Goal: Check status: Check status

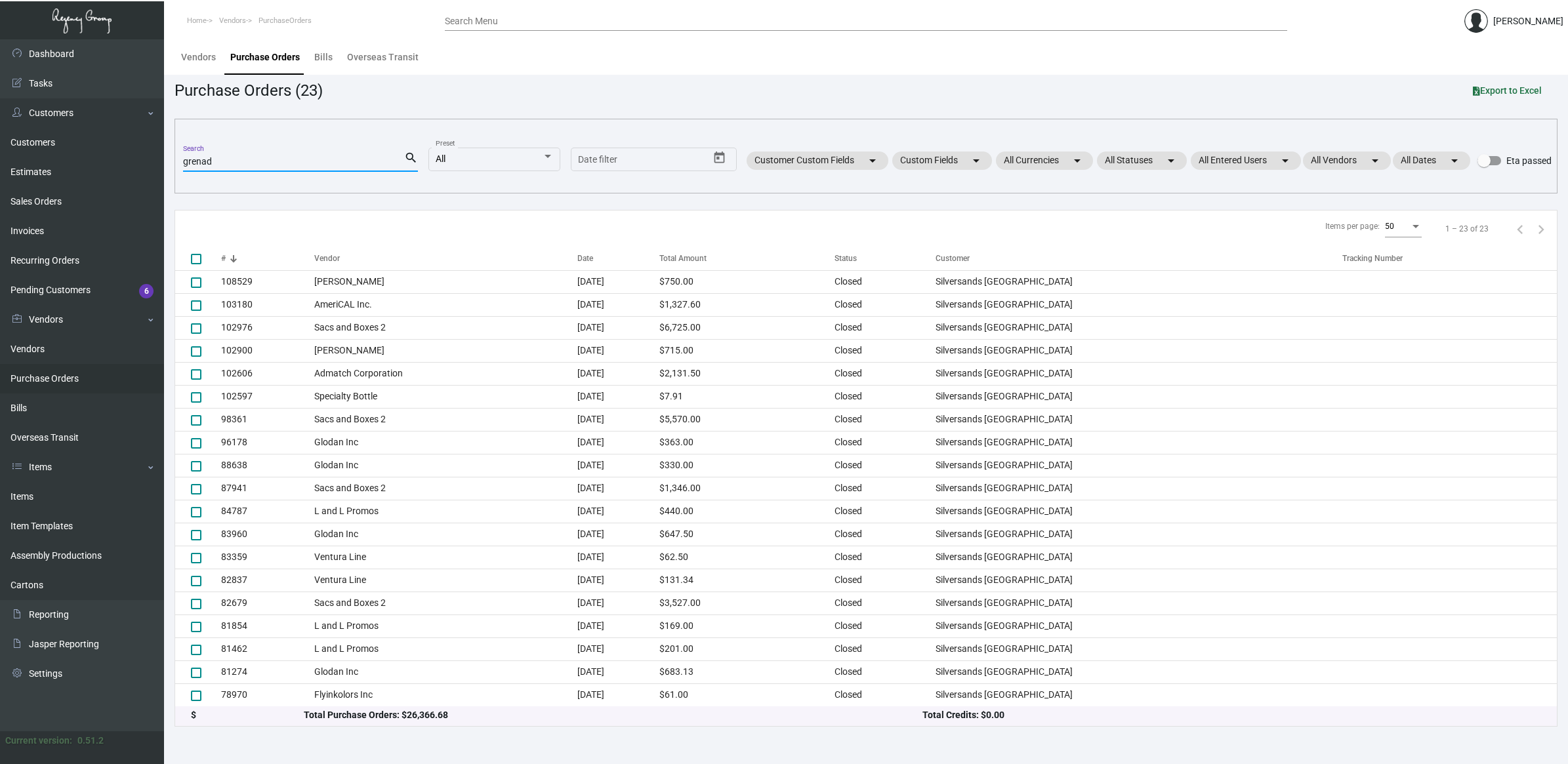
drag, startPoint x: 44, startPoint y: 502, endPoint x: 188, endPoint y: 286, distance: 259.6
click at [44, 502] on link "Items" at bounding box center [81, 497] width 164 height 30
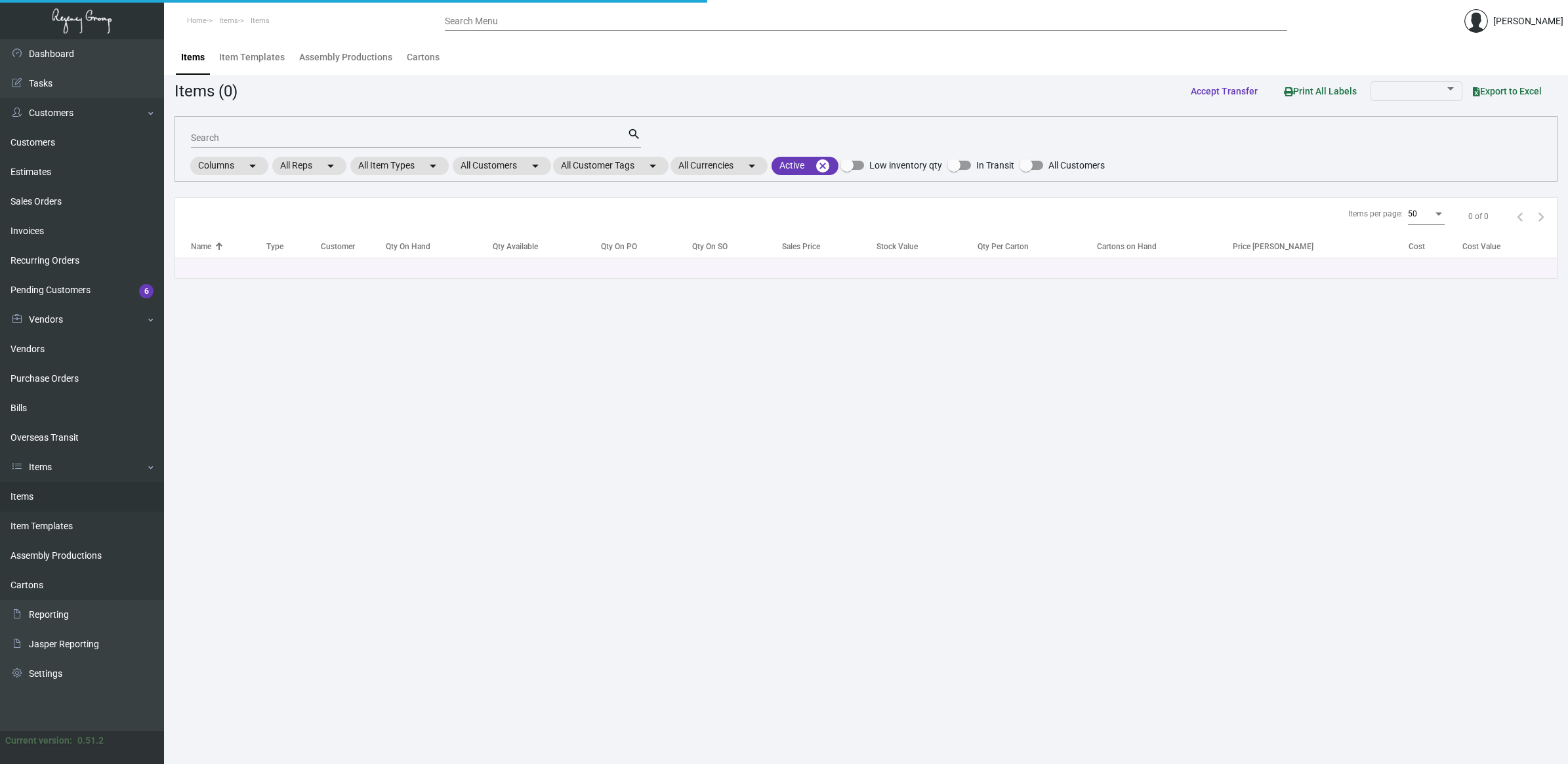
click at [264, 139] on input "Search" at bounding box center [409, 138] width 436 height 10
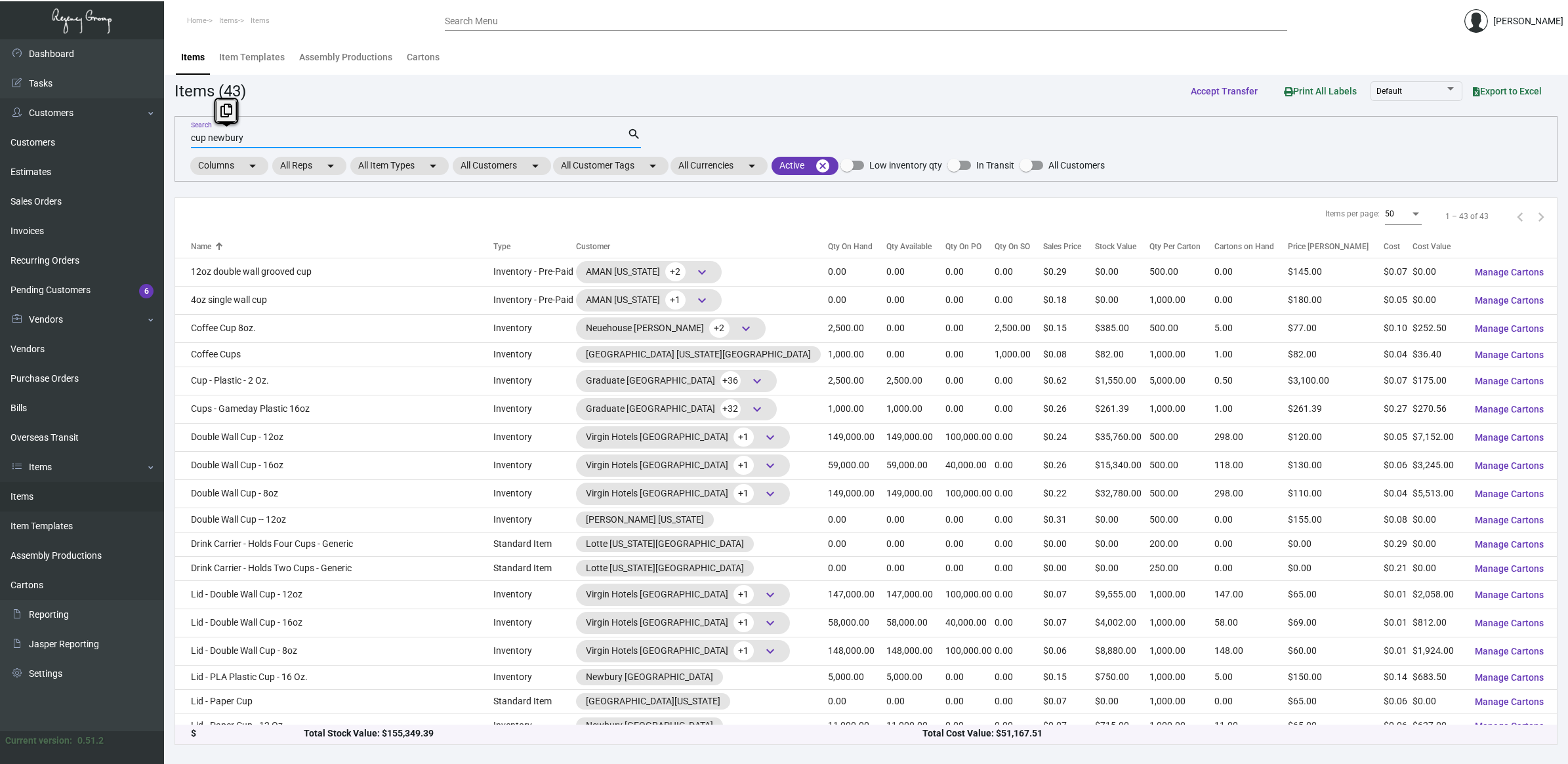
drag, startPoint x: 204, startPoint y: 133, endPoint x: 638, endPoint y: 133, distance: 434.0
click at [581, 151] on mat-form-field "cup newbury Search search" at bounding box center [416, 137] width 450 height 41
type input "cup"
click at [509, 172] on mat-chip "All Customers arrow_drop_down" at bounding box center [501, 165] width 98 height 18
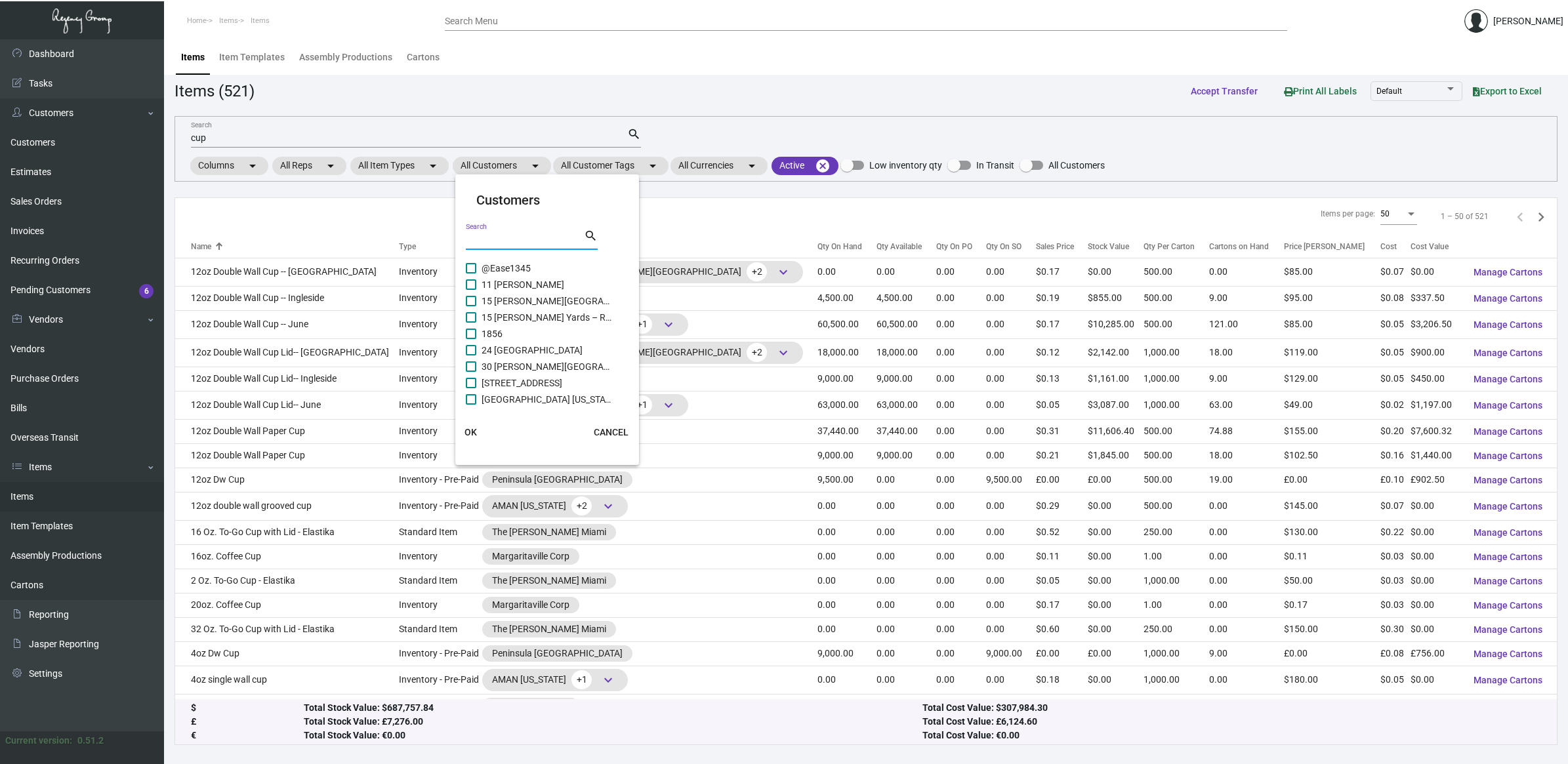
click at [533, 235] on input "Search" at bounding box center [525, 239] width 118 height 10
type input "newb"
click at [473, 283] on span at bounding box center [470, 284] width 10 height 10
click at [471, 290] on input "[GEOGRAPHIC_DATA]" at bounding box center [470, 290] width 1 height 1
checkbox input "true"
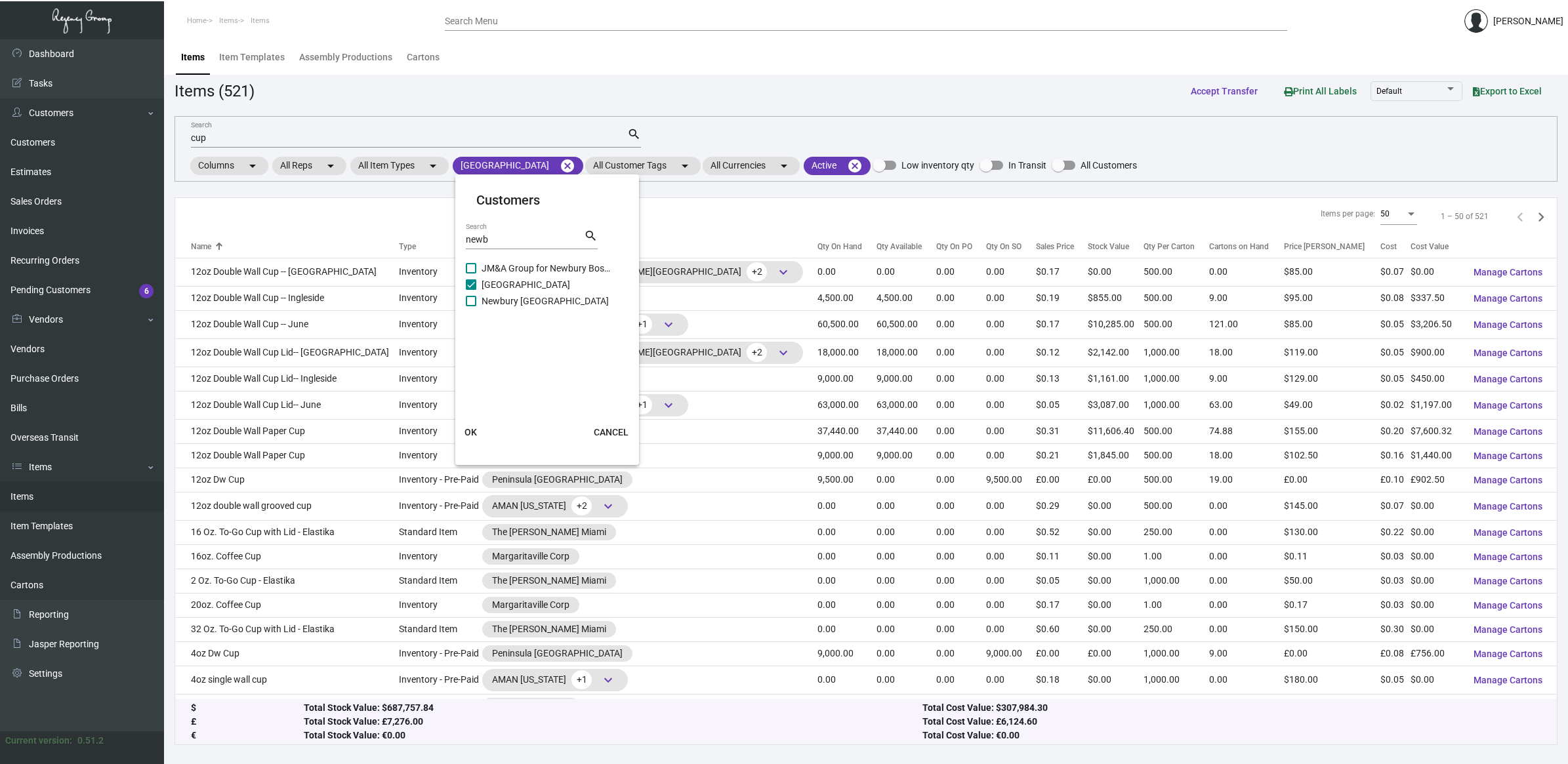
click at [467, 300] on span at bounding box center [470, 301] width 10 height 10
click at [470, 307] on input "Newbury [GEOGRAPHIC_DATA]" at bounding box center [470, 307] width 1 height 1
checkbox input "true"
click at [467, 428] on span "OK" at bounding box center [471, 432] width 13 height 10
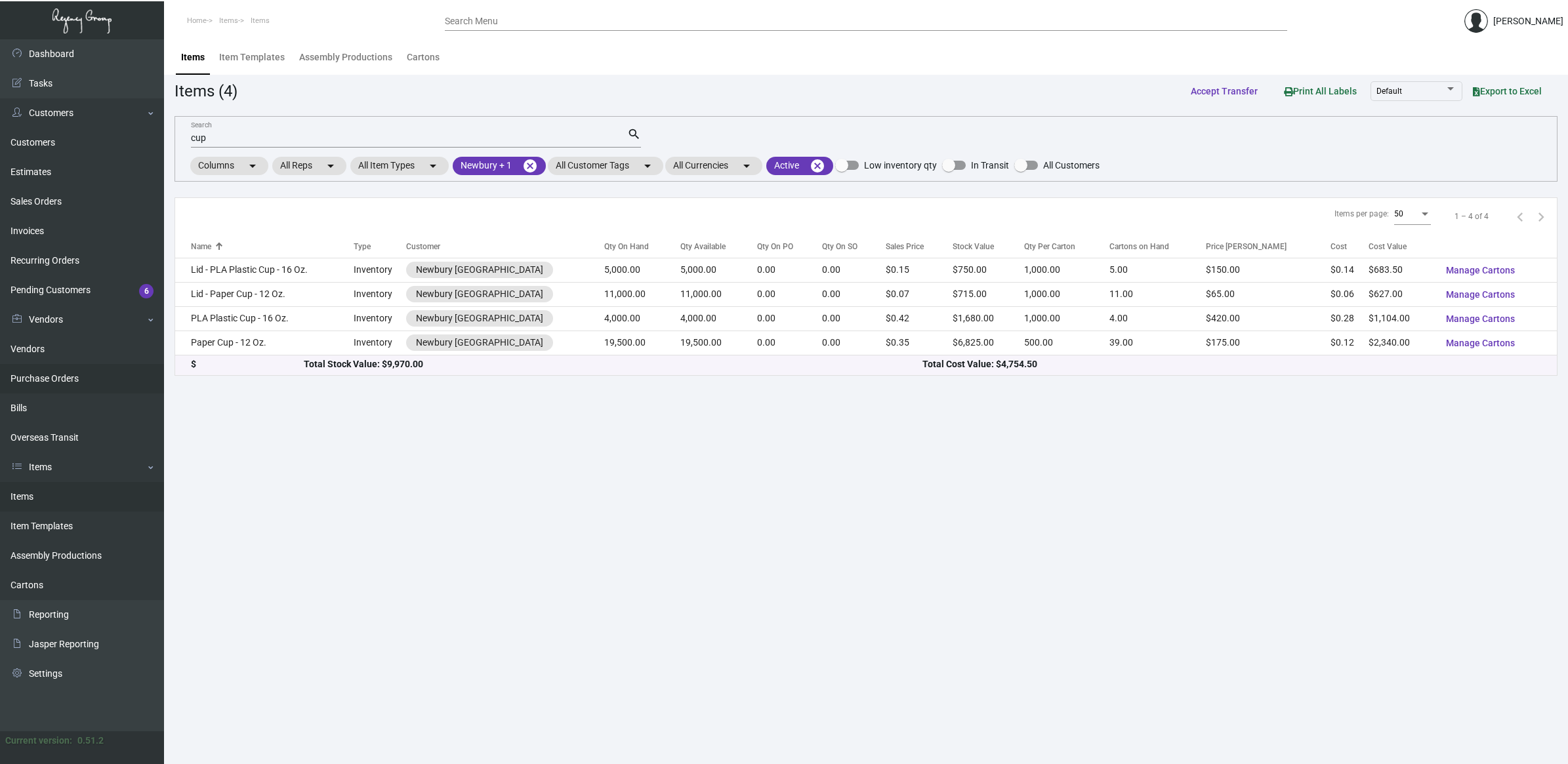
click at [46, 385] on link "Purchase Orders" at bounding box center [81, 378] width 164 height 30
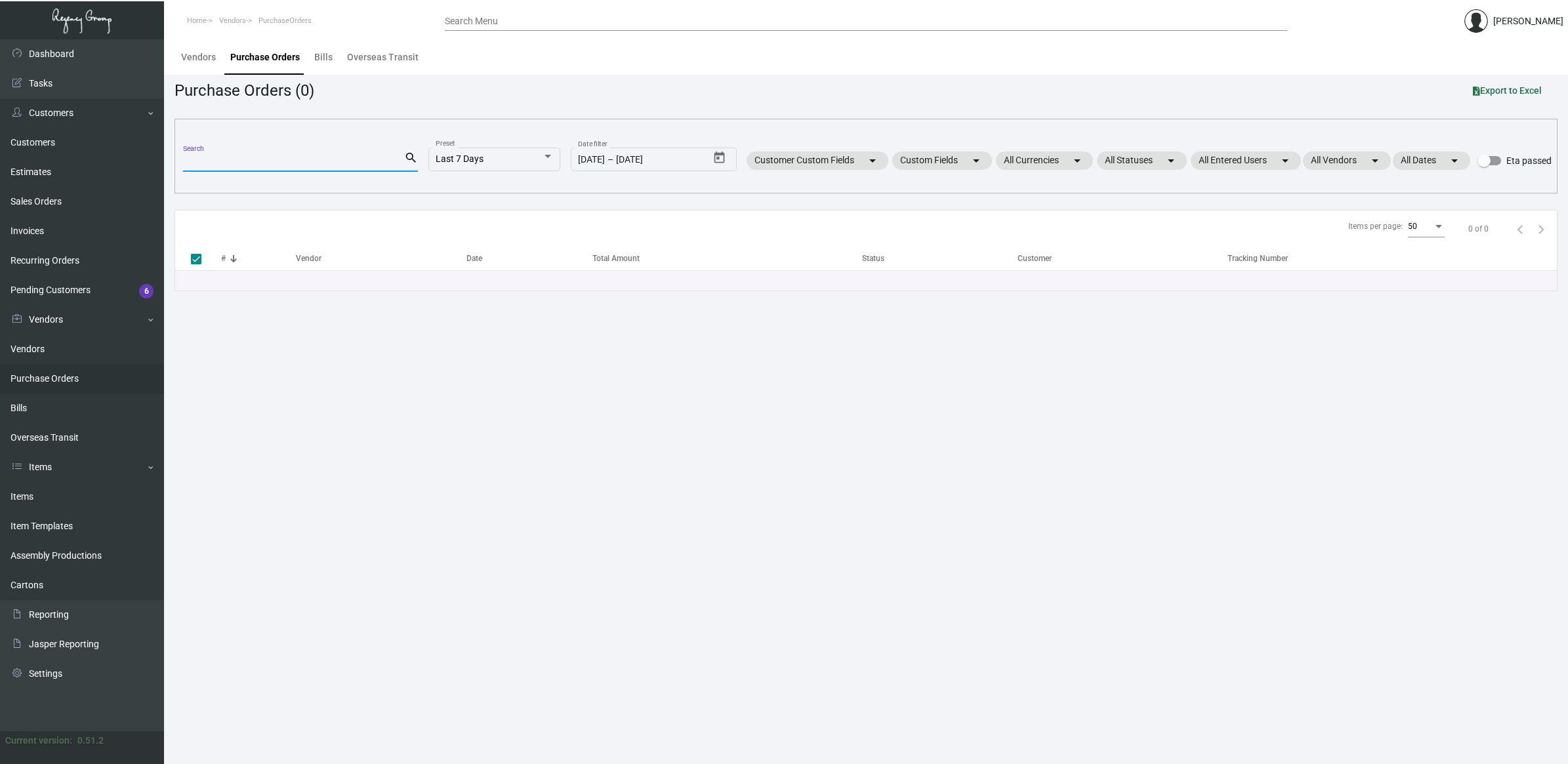
click at [256, 160] on input "Search" at bounding box center [293, 161] width 221 height 10
paste input "106059"
type input "106059"
checkbox input "false"
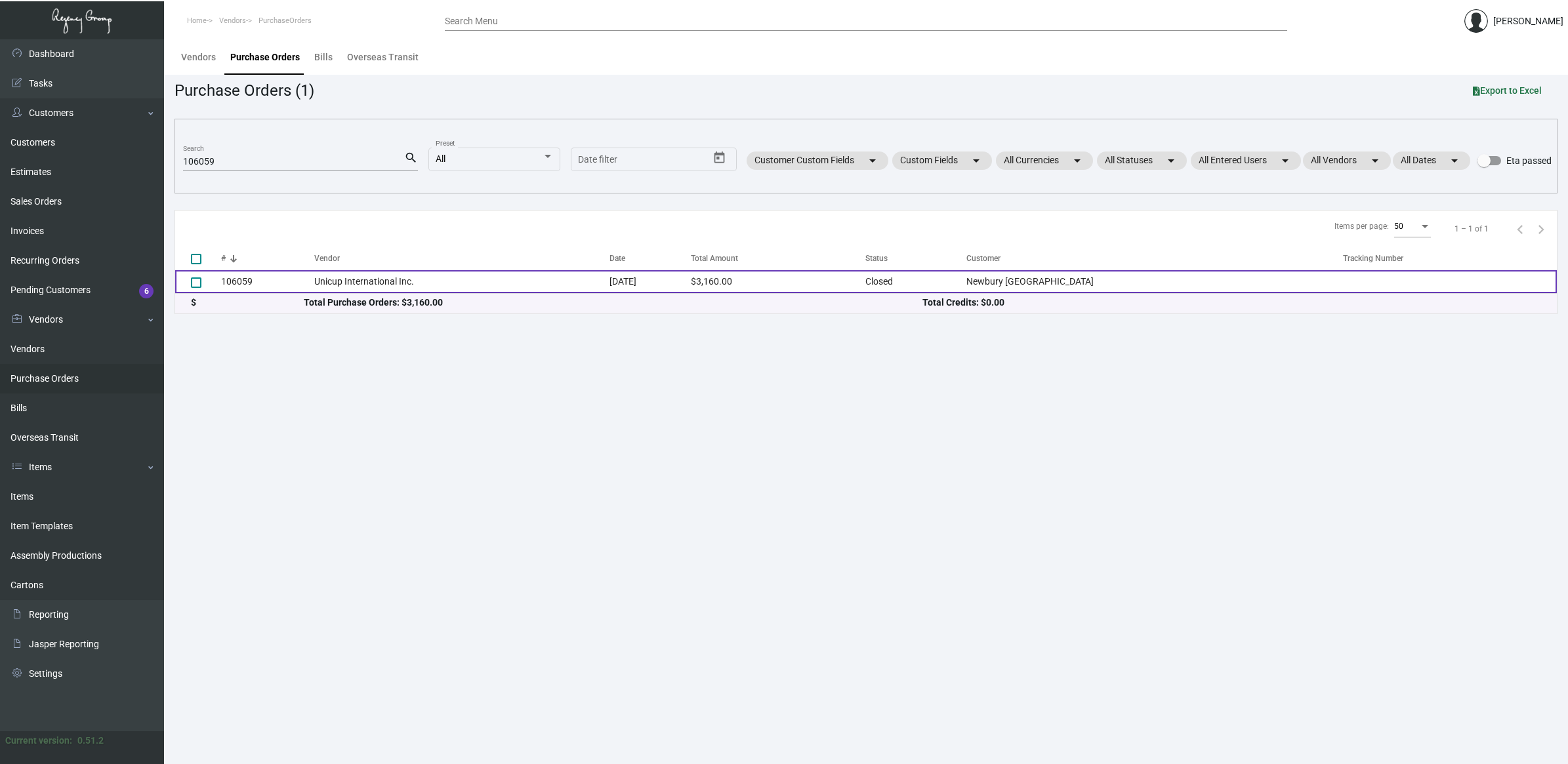
click at [248, 279] on td "106059" at bounding box center [267, 282] width 93 height 23
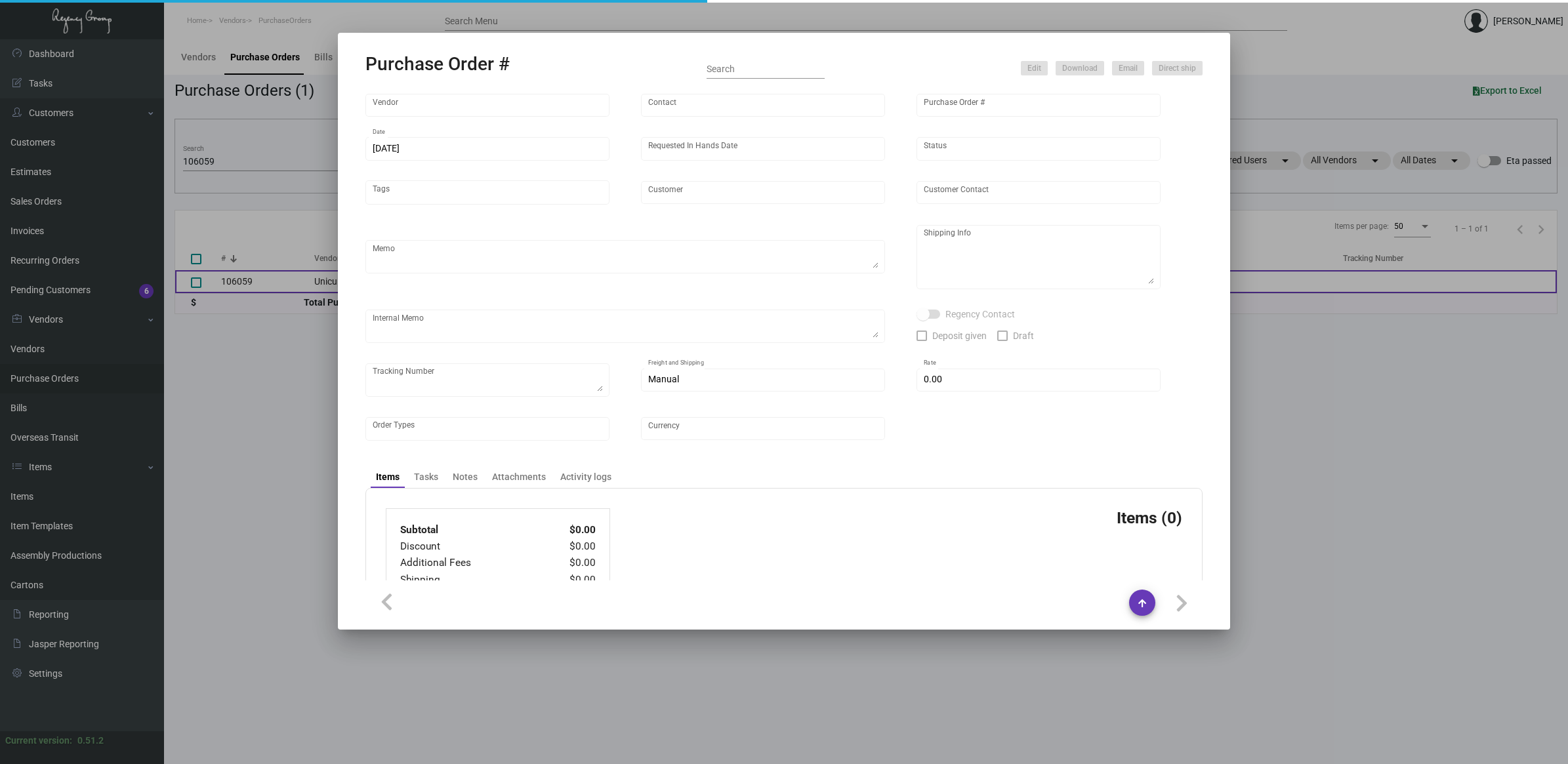
type input "Unicup International Inc."
type input "[PERSON_NAME]"
type input "106059"
type input "[DATE]"
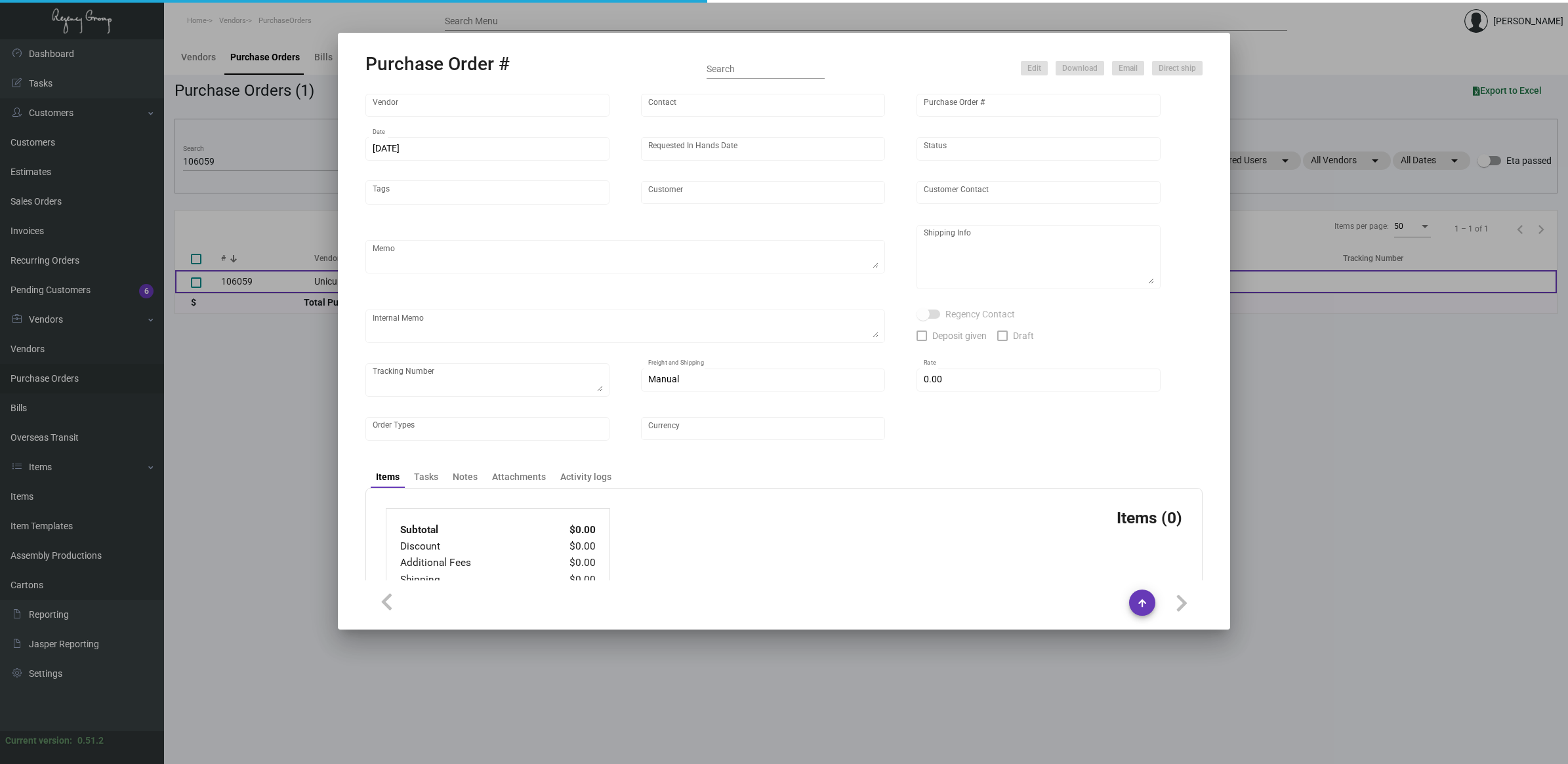
type input "Newbury [GEOGRAPHIC_DATA]"
type textarea "COATED Cup."
type textarea "Regency Group NJ - [PERSON_NAME] [STREET_ADDRESS]"
checkbox input "true"
type input "$ 0.00"
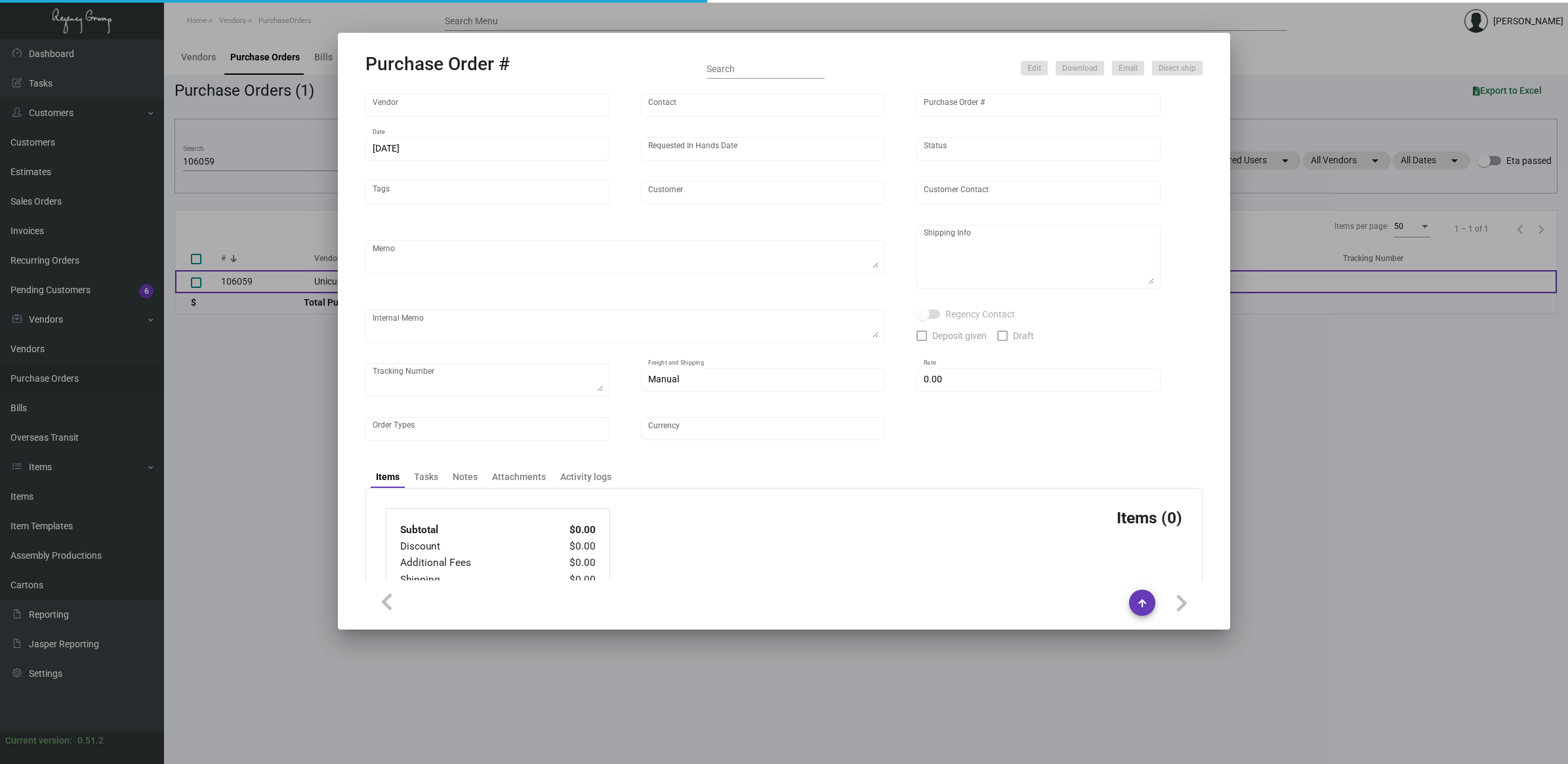
type input "United States Dollar $"
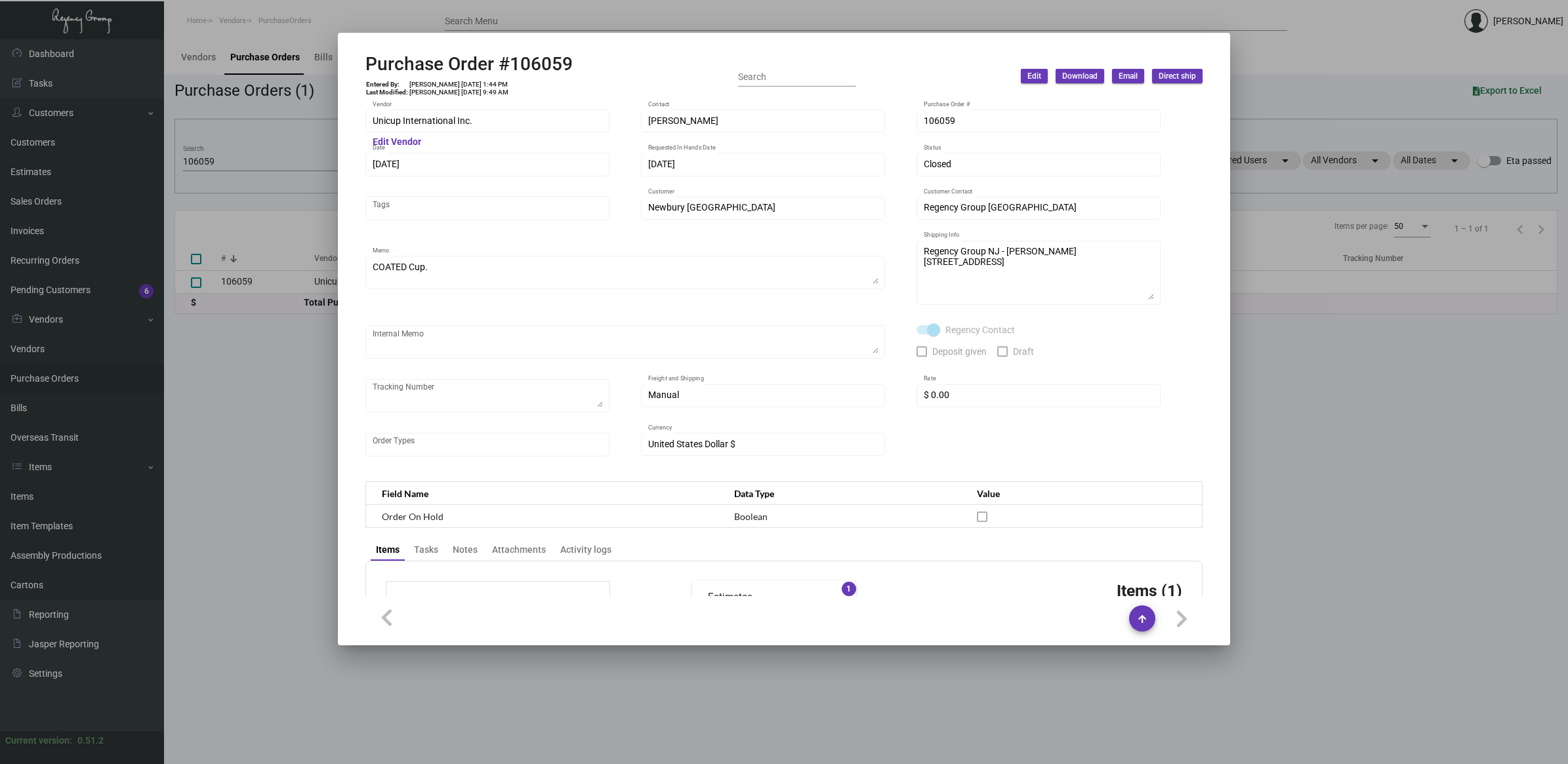
scroll to position [513, 0]
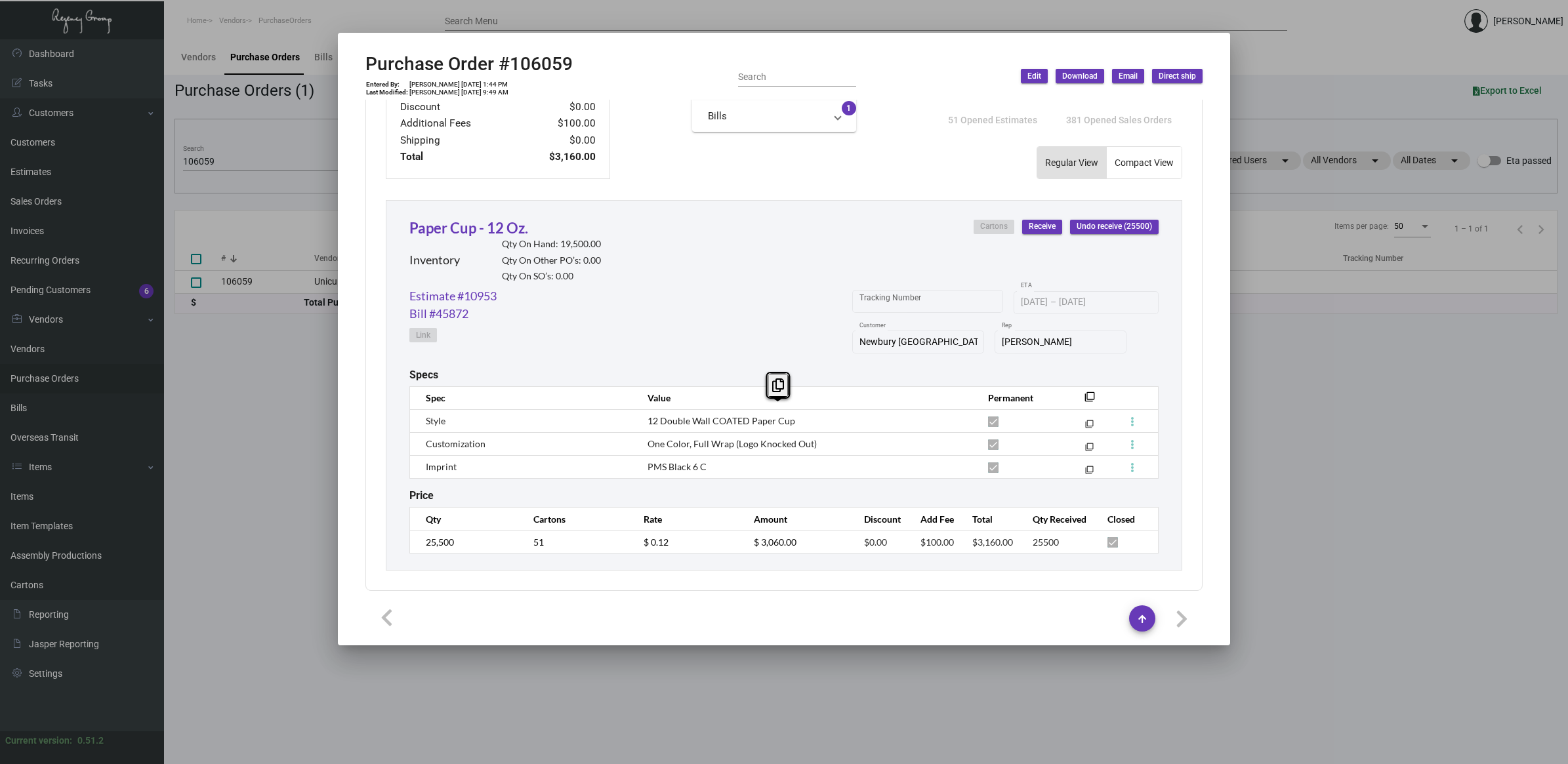
drag, startPoint x: 695, startPoint y: 454, endPoint x: 645, endPoint y: 417, distance: 62.2
click at [645, 417] on tbody "Style 12 Double Wall COATED Paper Cup filter_none Customization One Color, Full…" at bounding box center [785, 444] width 749 height 69
copy tbody "12 Double Wall COATED Paper Cup filter_none Customization One Color, Full Wrap …"
click at [326, 563] on div at bounding box center [784, 382] width 1568 height 764
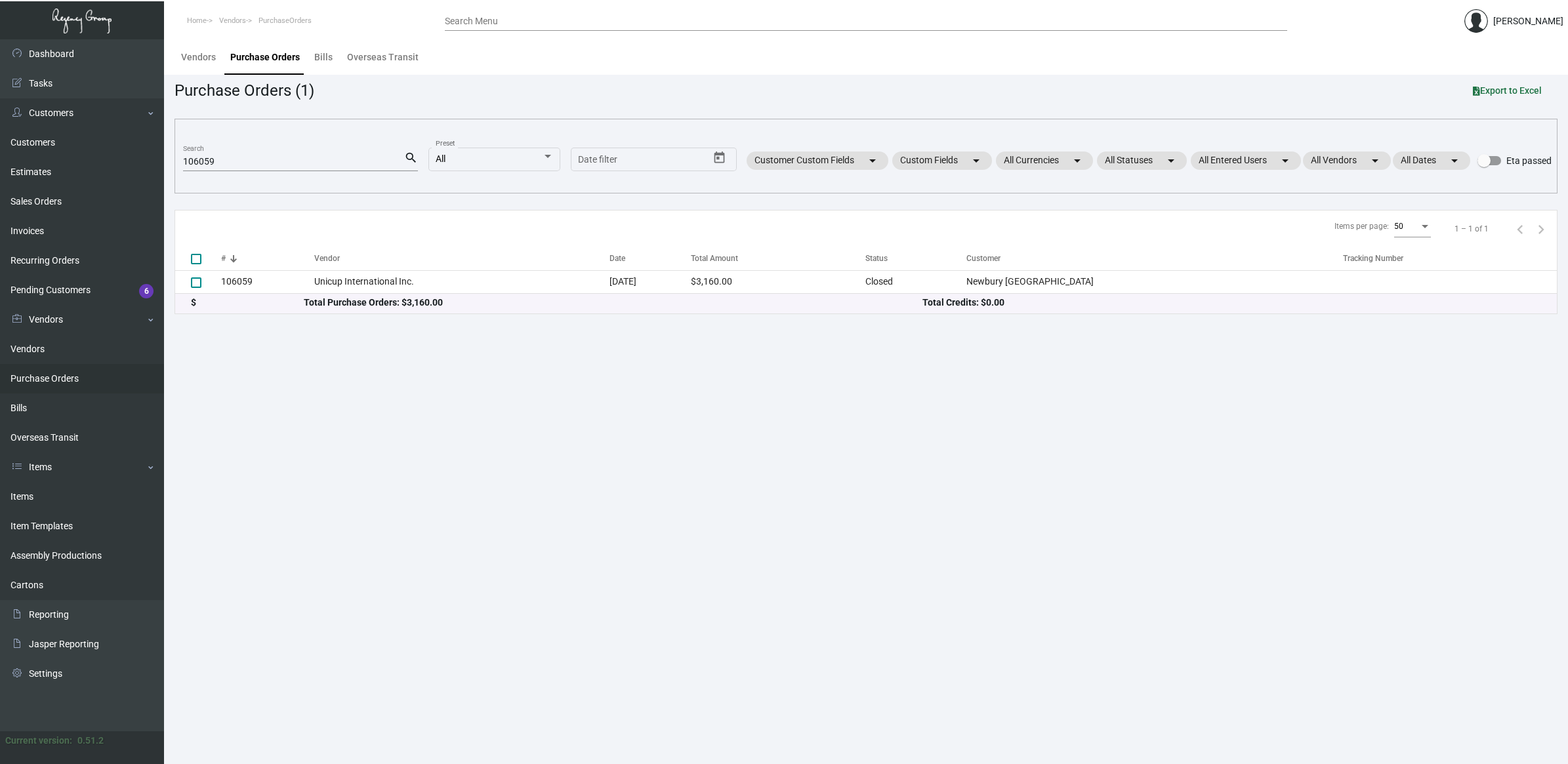
click at [263, 542] on main "Vendors Purchase Orders Bills Overseas Transit Purchase Orders (1) Export to Ex…" at bounding box center [865, 402] width 1404 height 725
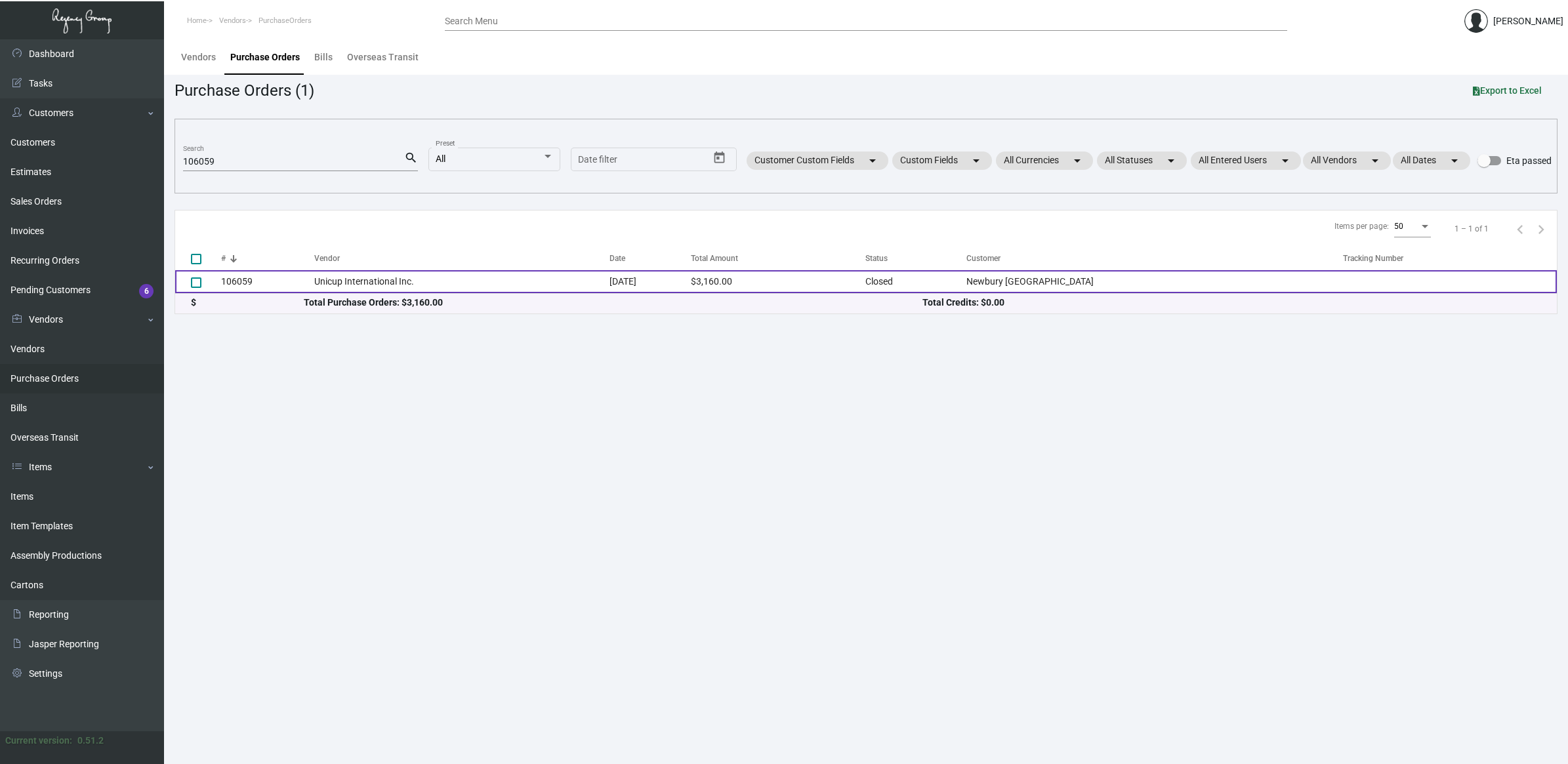
click at [307, 282] on td "106059" at bounding box center [267, 282] width 93 height 23
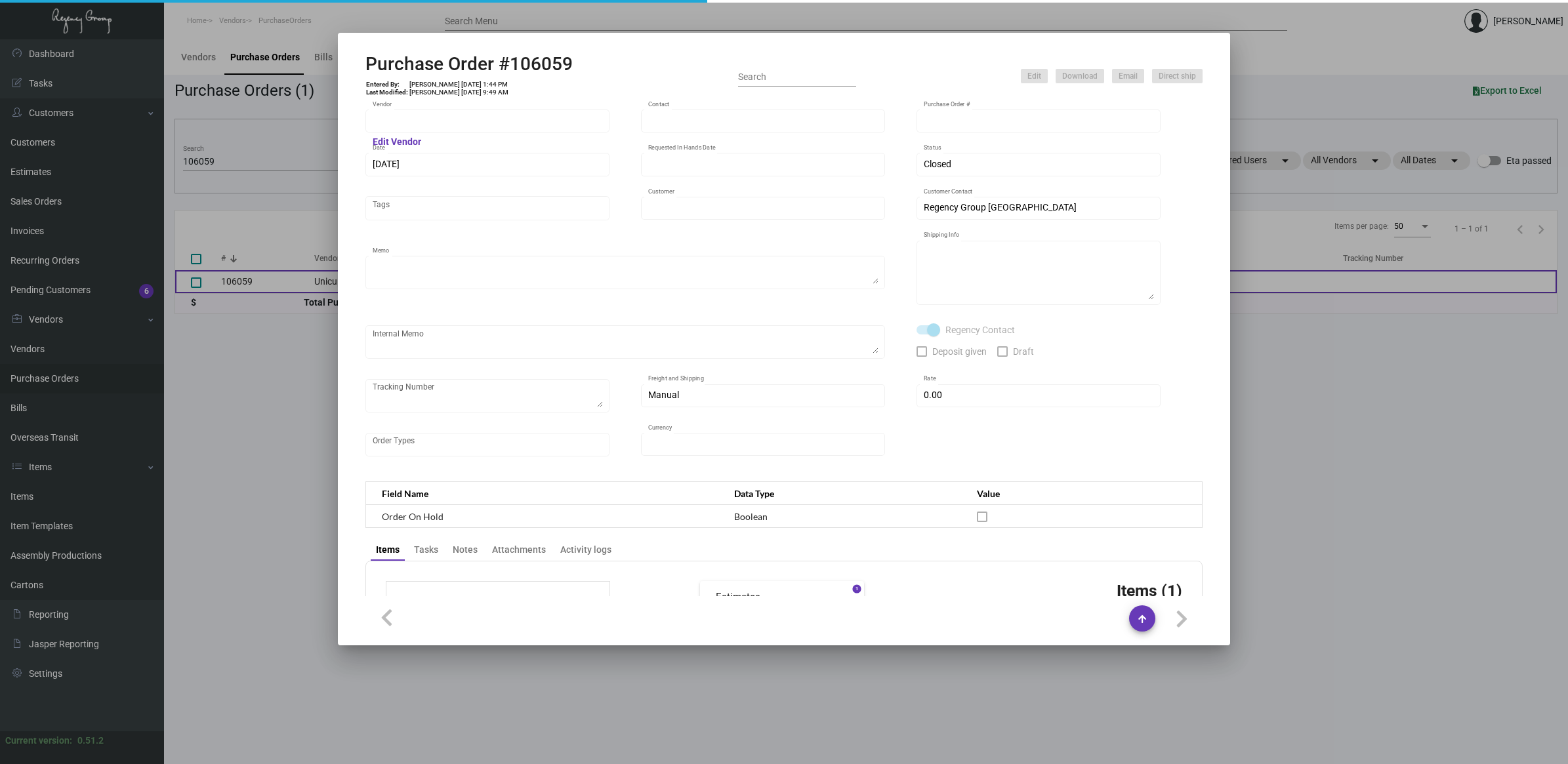
type input "Unicup International Inc."
type input "[PERSON_NAME]"
type input "106059"
type input "[DATE]"
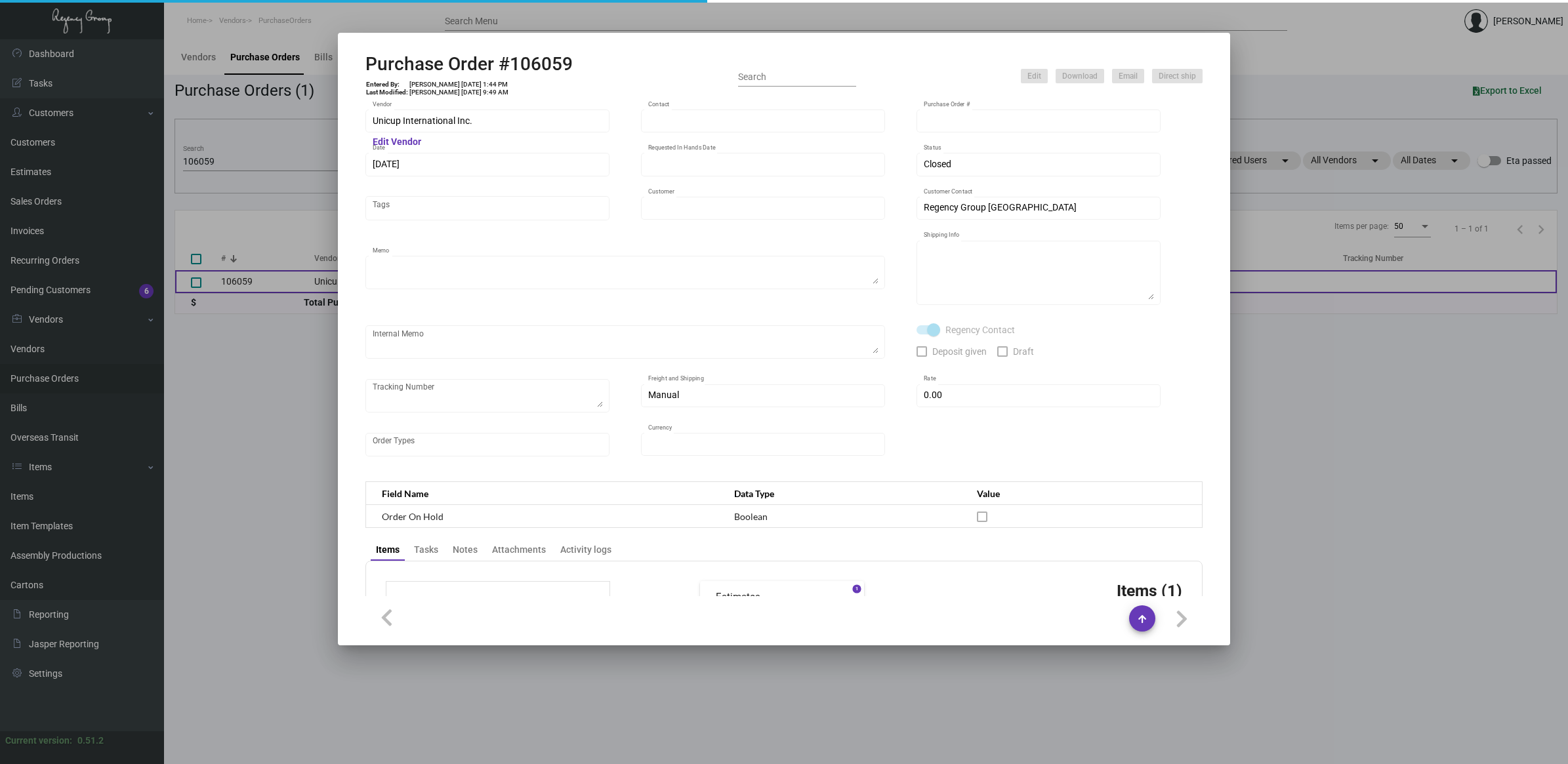
type input "Newbury [GEOGRAPHIC_DATA]"
type textarea "COATED Cup."
type textarea "Regency Group NJ - [PERSON_NAME] [STREET_ADDRESS]"
checkbox input "true"
type input "$ 0.00"
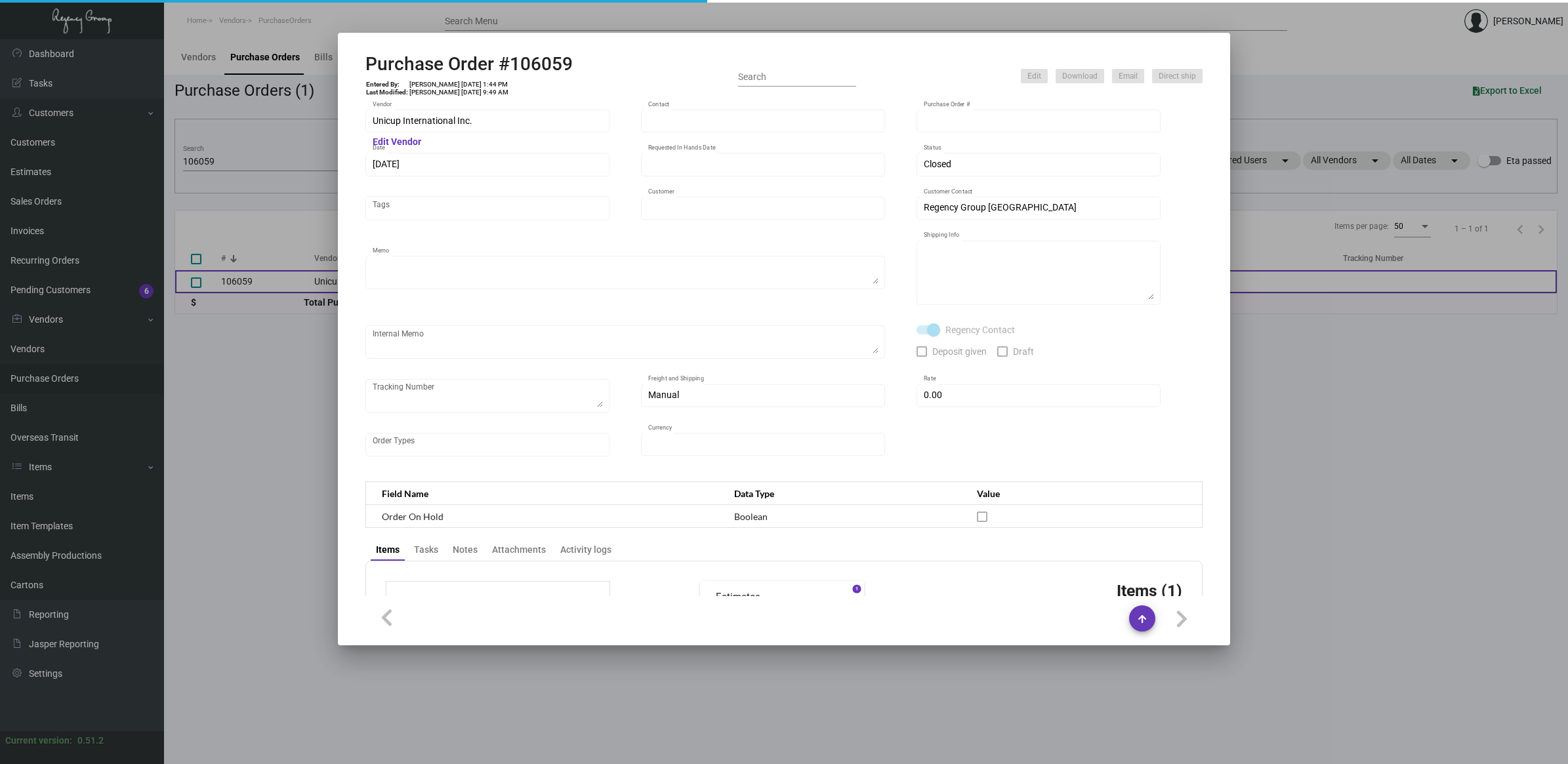
type input "United States Dollar $"
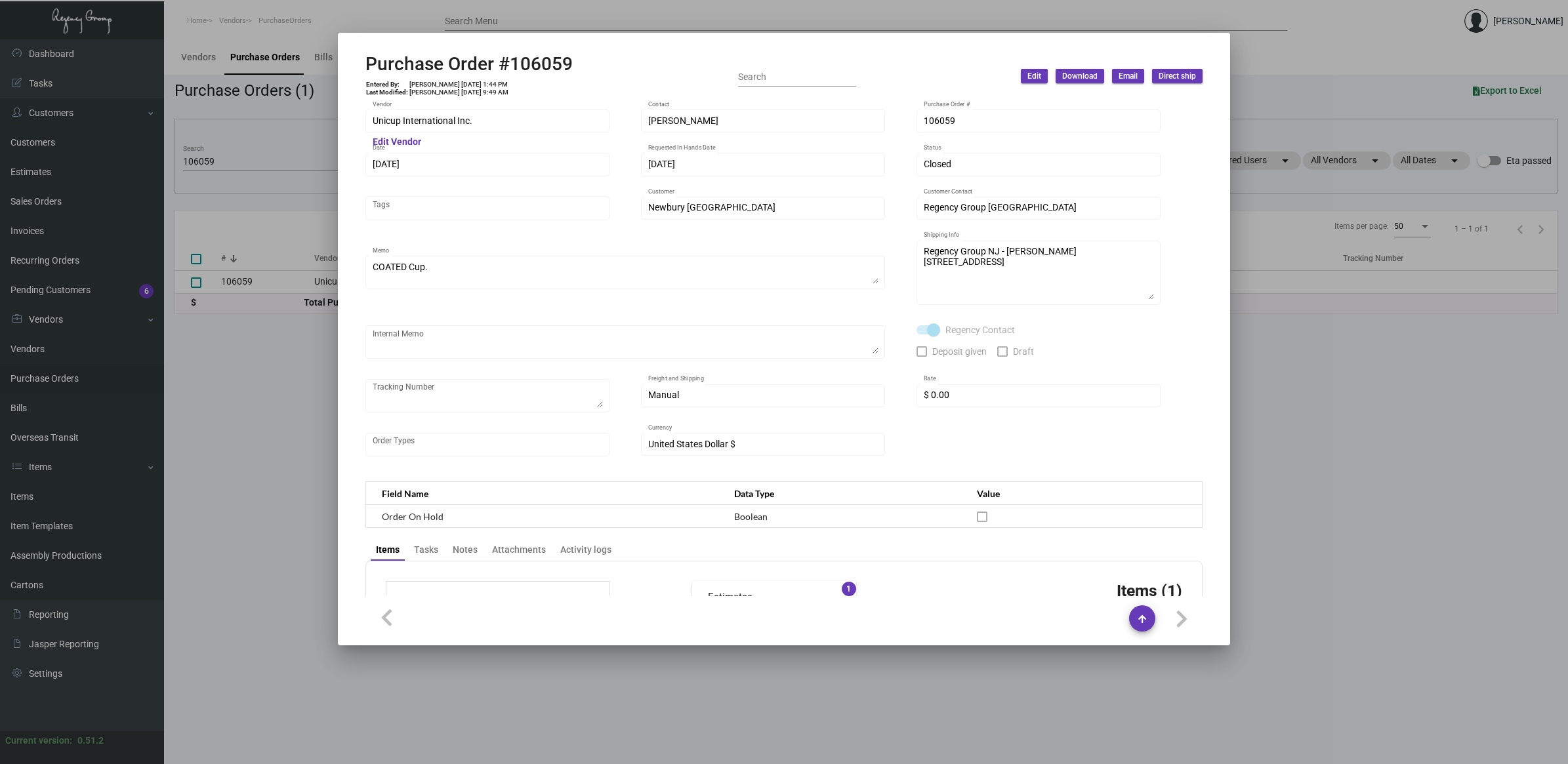
click at [555, 60] on h2 "Purchase Order #106059" at bounding box center [469, 65] width 208 height 22
copy h2 "106059"
drag, startPoint x: 546, startPoint y: 26, endPoint x: 418, endPoint y: 5, distance: 129.7
click at [546, 26] on button at bounding box center [539, 32] width 22 height 24
